Goal: Transaction & Acquisition: Purchase product/service

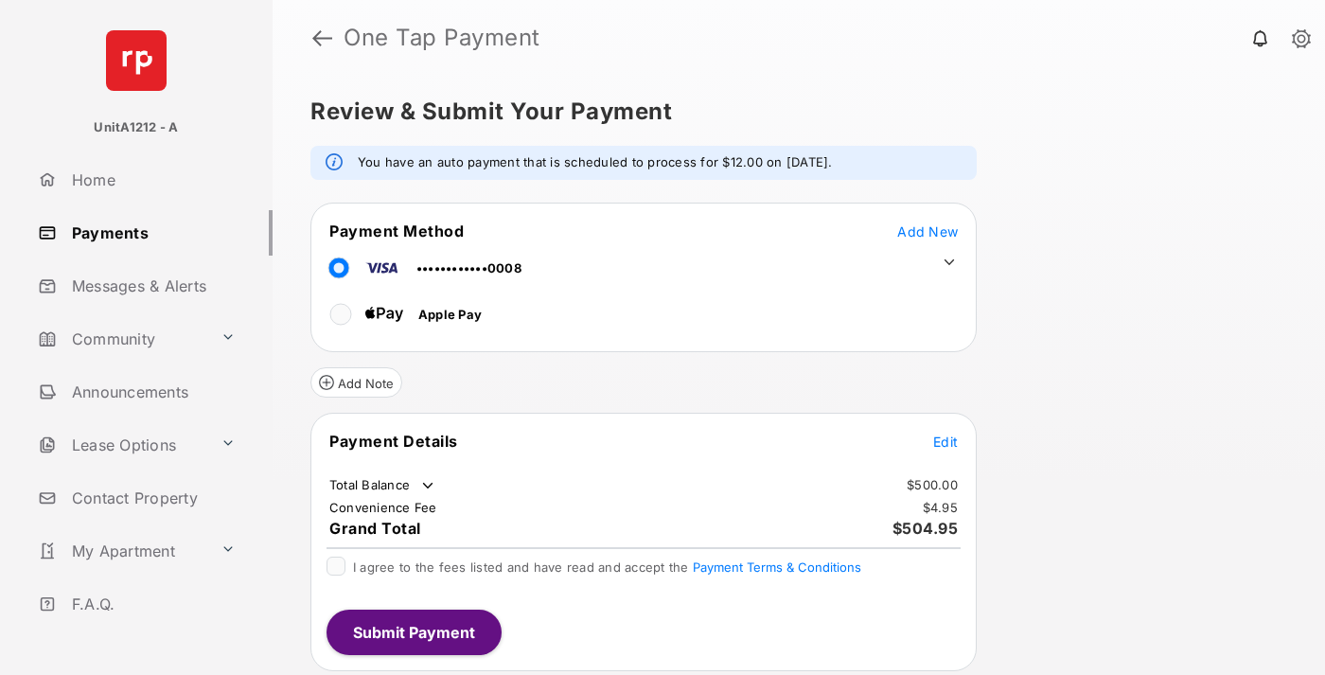
click at [928, 231] on span "Add New" at bounding box center [928, 231] width 61 height 16
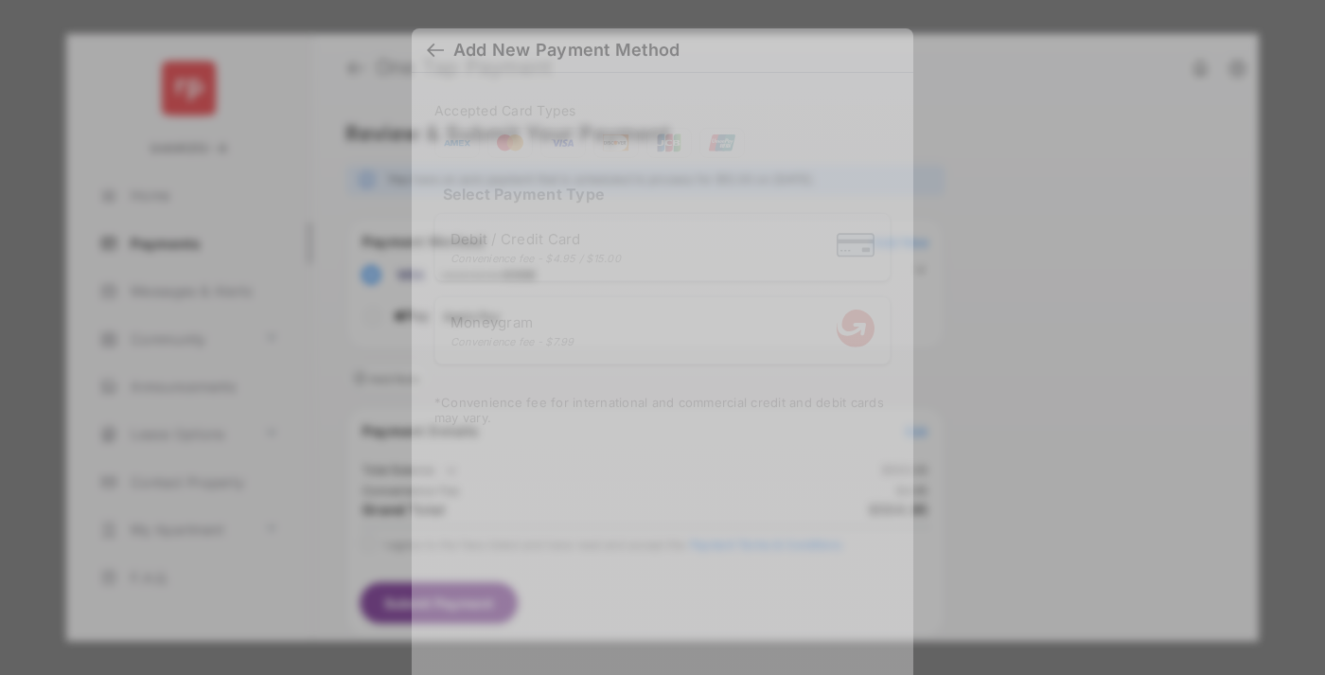
scroll to position [15, 0]
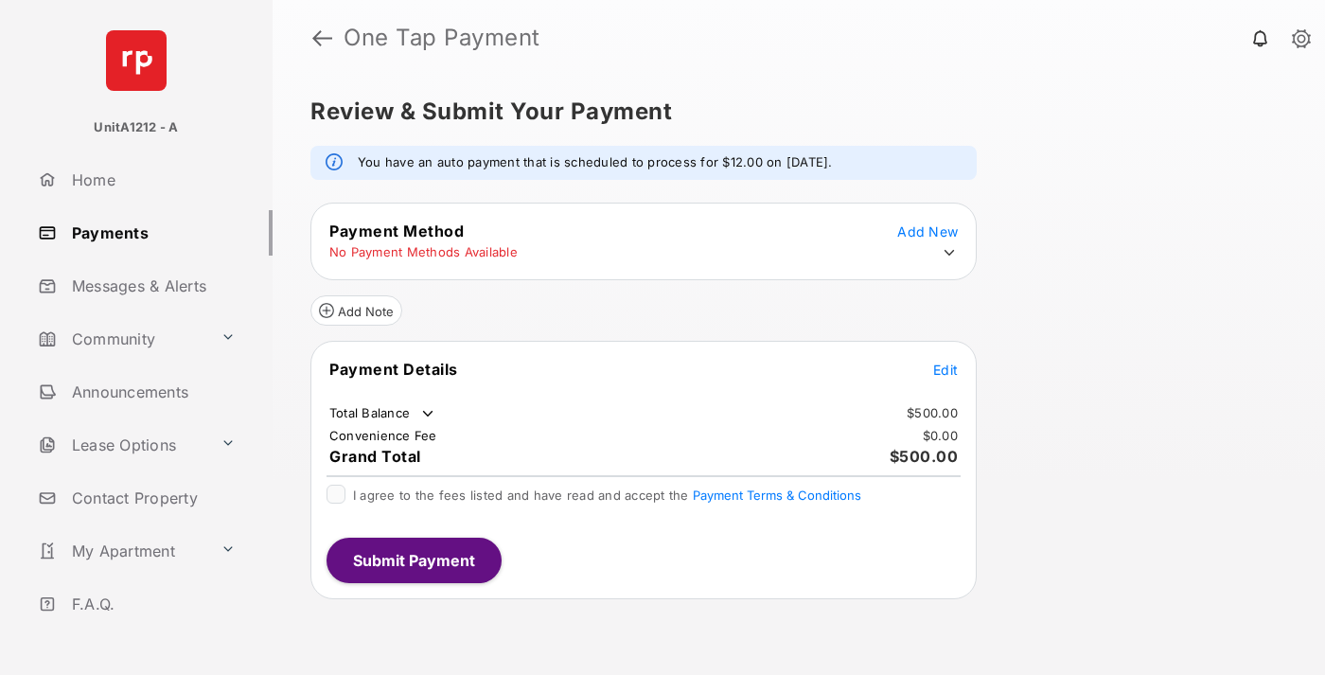
click at [950, 253] on icon at bounding box center [949, 252] width 17 height 17
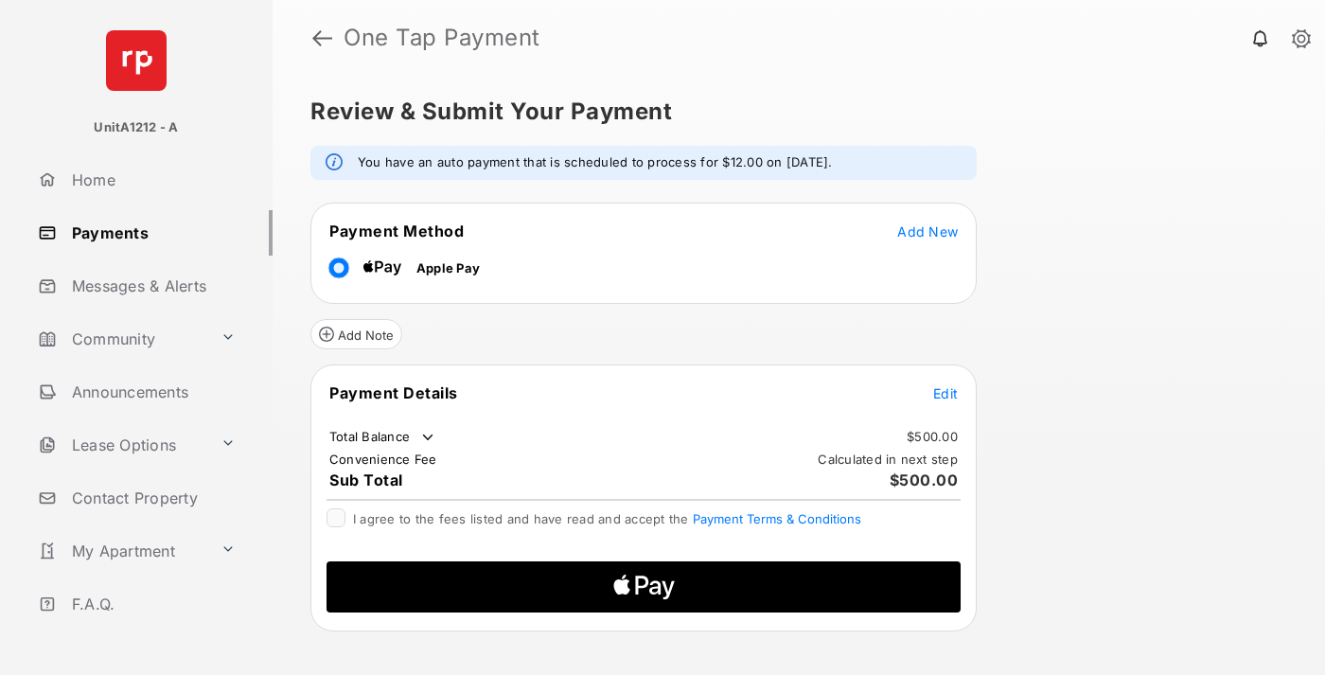
click at [946, 393] on span "Edit" at bounding box center [945, 393] width 25 height 16
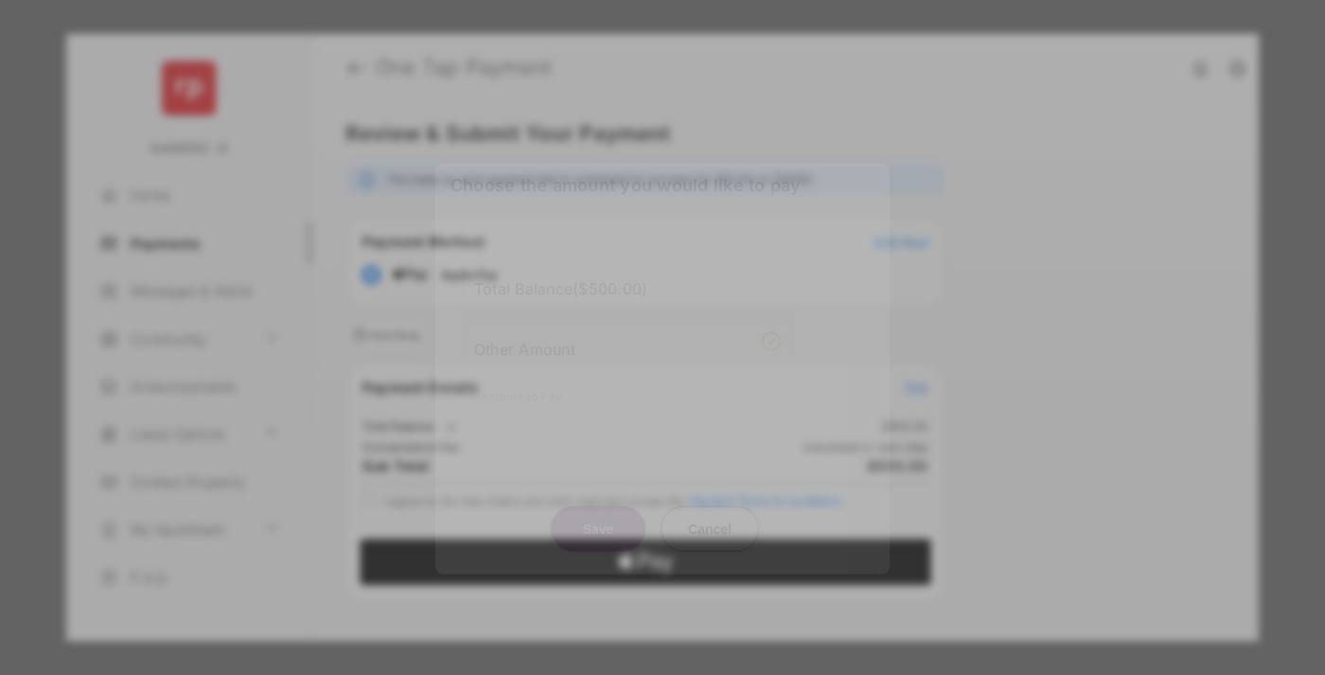
click at [628, 341] on div "Other Amount" at bounding box center [627, 348] width 307 height 32
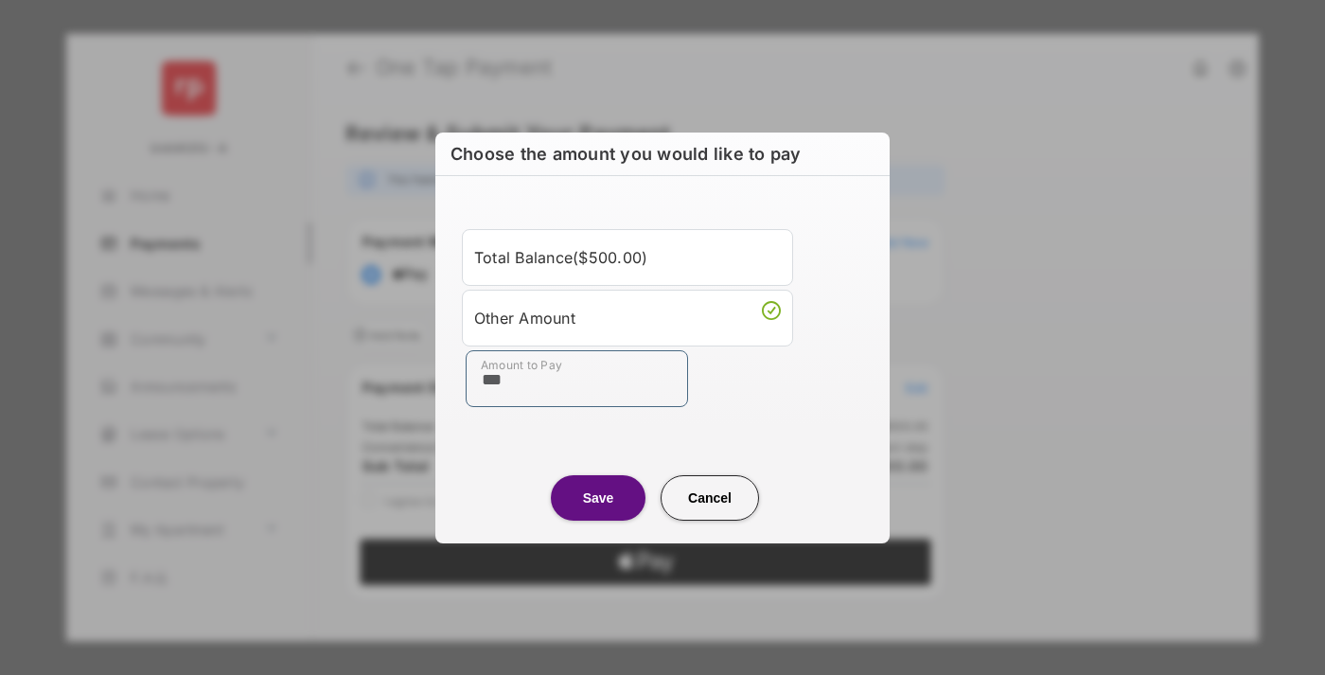
type input "***"
click at [598, 497] on button "Save" at bounding box center [598, 497] width 95 height 45
